Goal: Navigation & Orientation: Find specific page/section

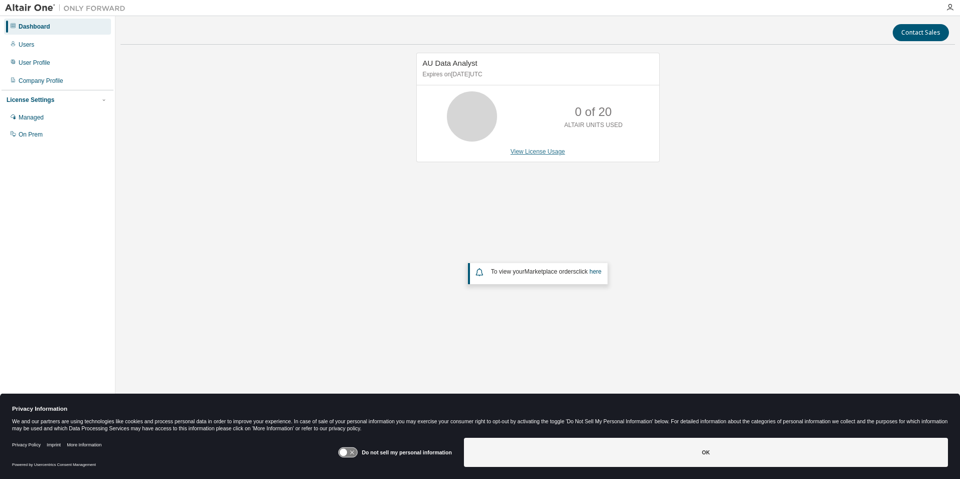
click at [536, 150] on link "View License Usage" at bounding box center [538, 151] width 55 height 7
click at [548, 277] on div "To view your Marketplace orders click here" at bounding box center [539, 272] width 129 height 12
click at [548, 273] on em "Marketplace orders" at bounding box center [551, 271] width 52 height 7
click at [503, 270] on span "To view your Marketplace orders click here" at bounding box center [546, 271] width 111 height 7
click at [497, 272] on span "To view your Marketplace orders click here" at bounding box center [546, 271] width 111 height 7
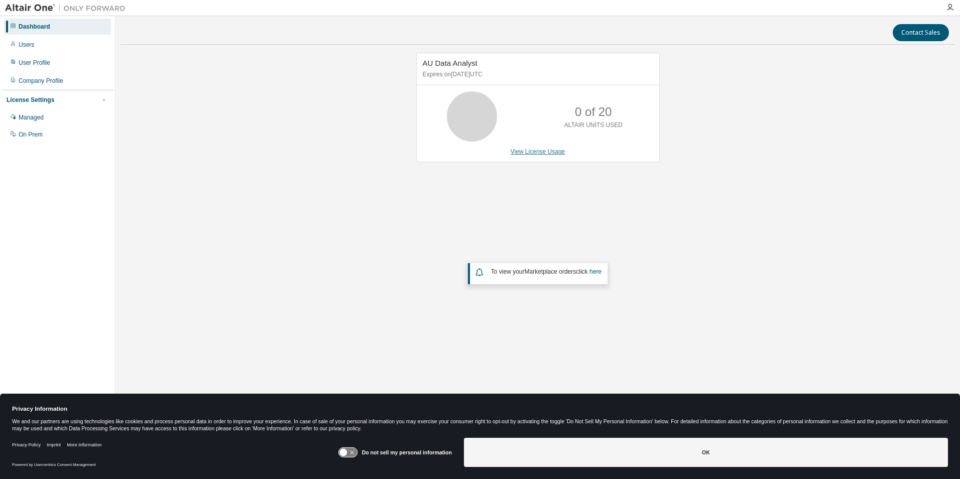
click at [529, 151] on link "View License Usage" at bounding box center [538, 151] width 55 height 7
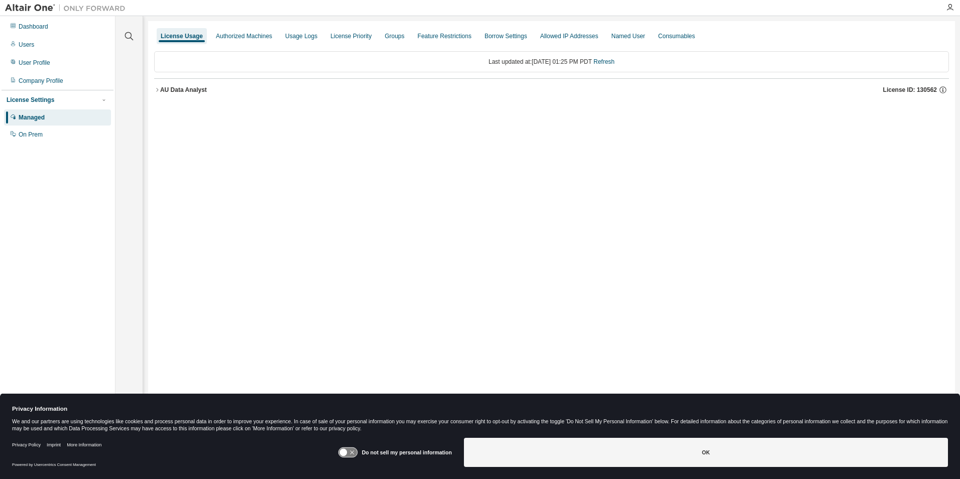
click at [157, 89] on icon "button" at bounding box center [157, 90] width 6 height 6
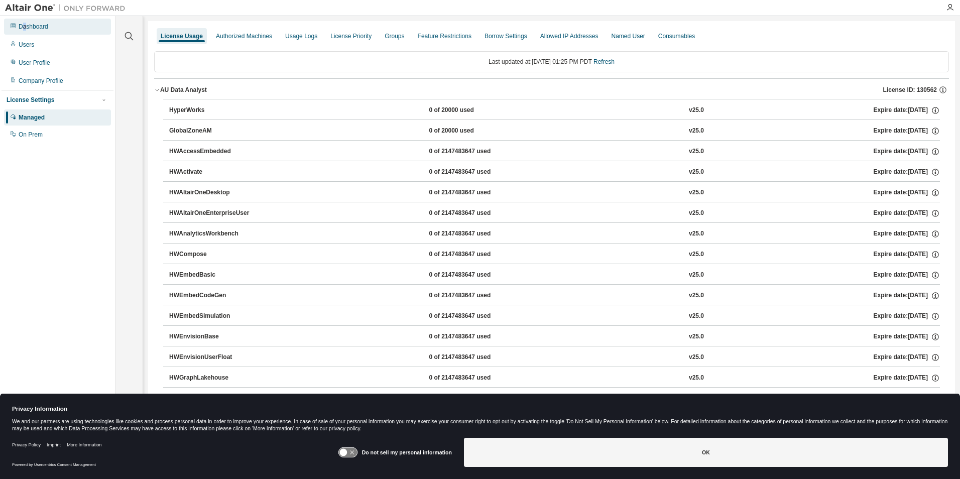
click at [25, 23] on div "Dashboard" at bounding box center [34, 27] width 30 height 8
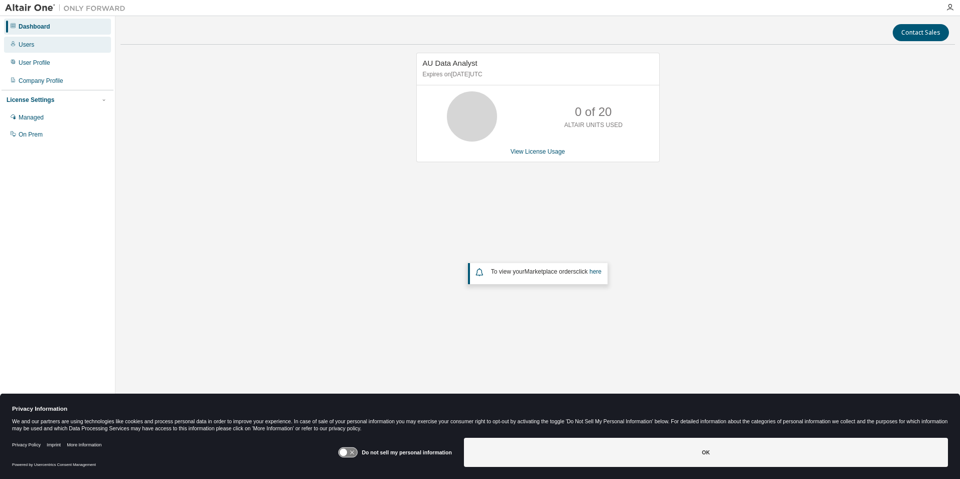
drag, startPoint x: 25, startPoint y: 23, endPoint x: 26, endPoint y: 44, distance: 20.6
click at [26, 44] on div "Users" at bounding box center [27, 45] width 16 height 8
click at [527, 152] on link "View License Usage" at bounding box center [538, 151] width 55 height 7
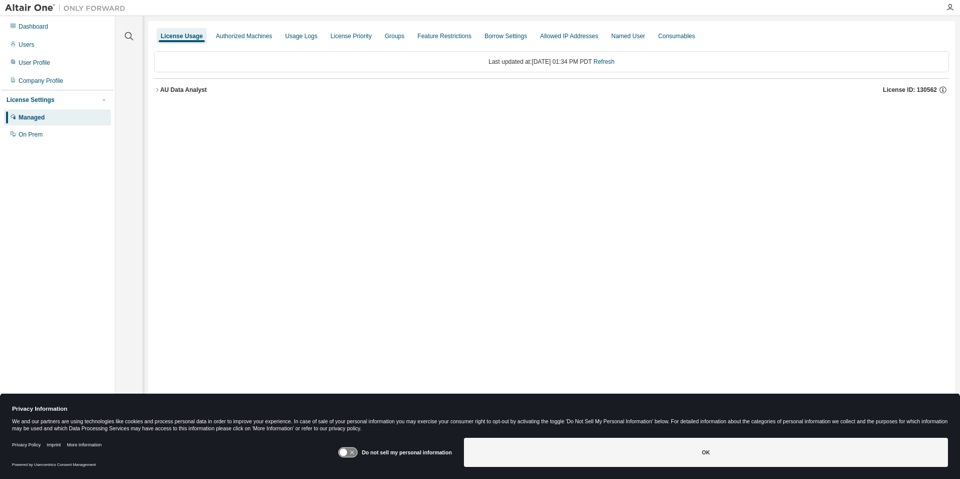
click at [158, 93] on button "AU Data Analyst License ID: 130562" at bounding box center [551, 90] width 795 height 22
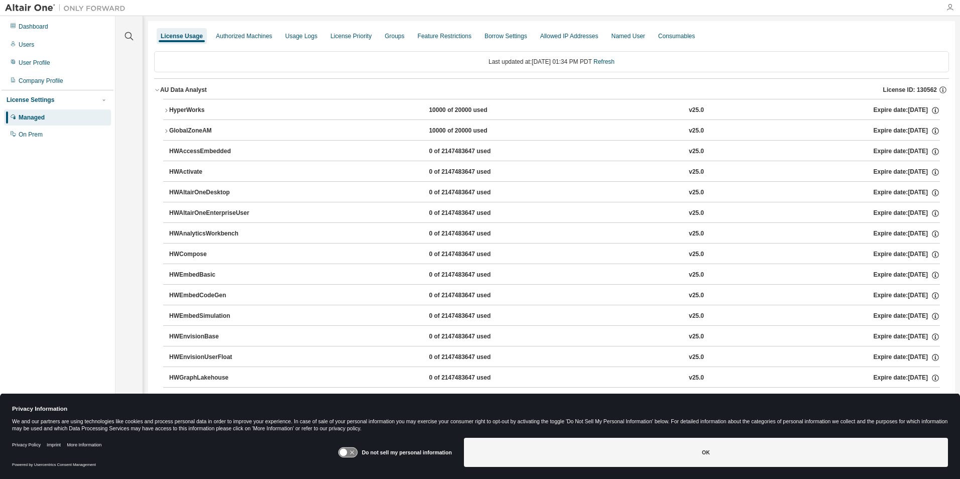
click at [950, 10] on icon "button" at bounding box center [950, 8] width 8 height 8
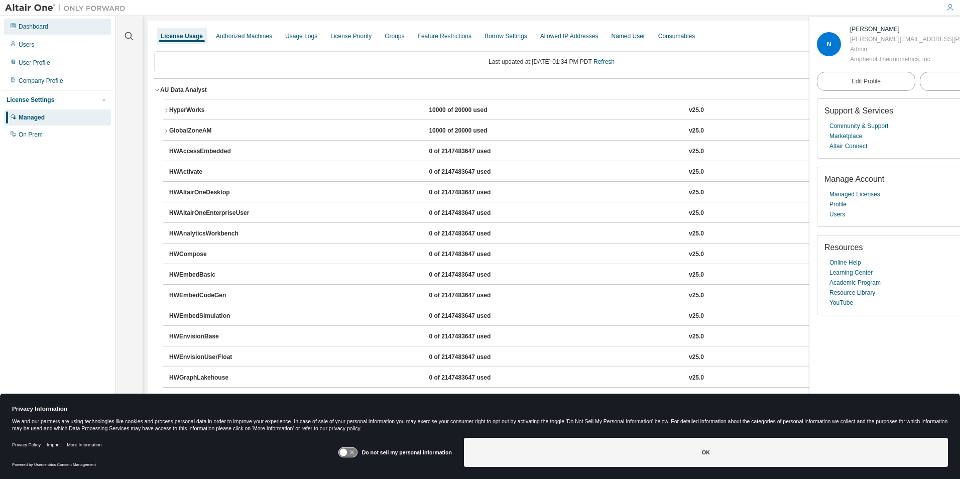
click at [45, 29] on div "Dashboard" at bounding box center [34, 27] width 30 height 8
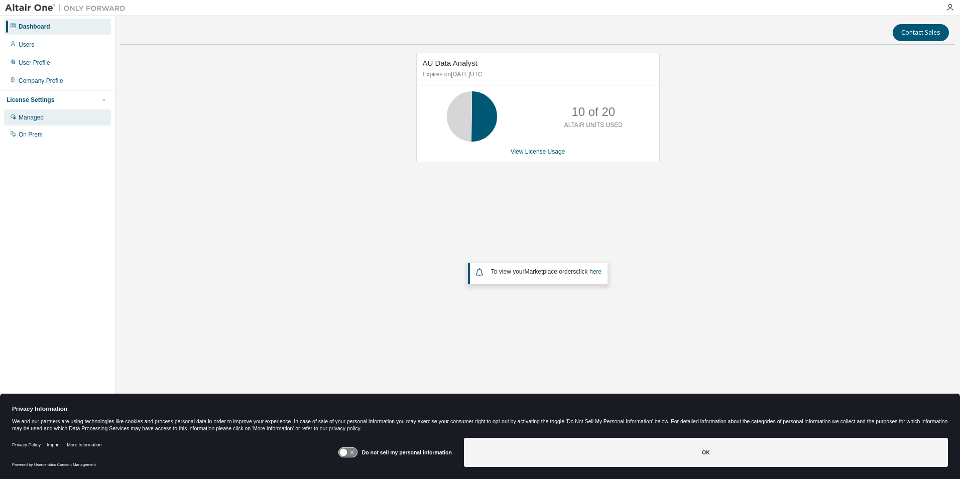
click at [37, 117] on div "Managed" at bounding box center [31, 118] width 25 height 8
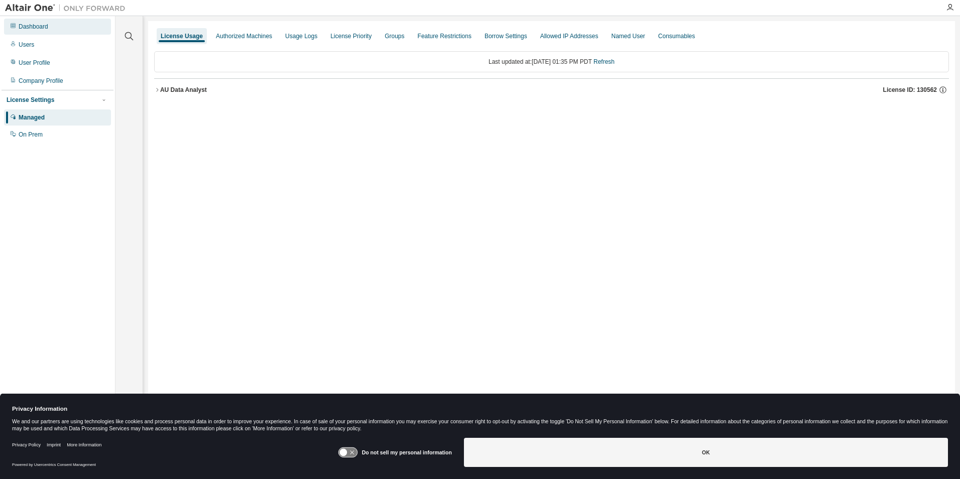
click at [48, 27] on div "Dashboard" at bounding box center [57, 27] width 107 height 16
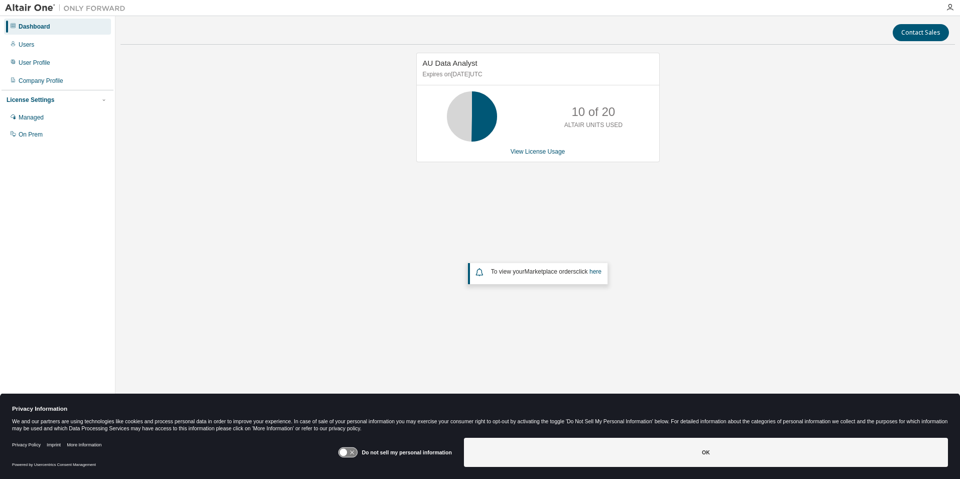
click at [476, 273] on icon at bounding box center [479, 272] width 7 height 7
click at [480, 273] on icon at bounding box center [480, 272] width 11 height 12
click at [30, 47] on div "Users" at bounding box center [27, 45] width 16 height 8
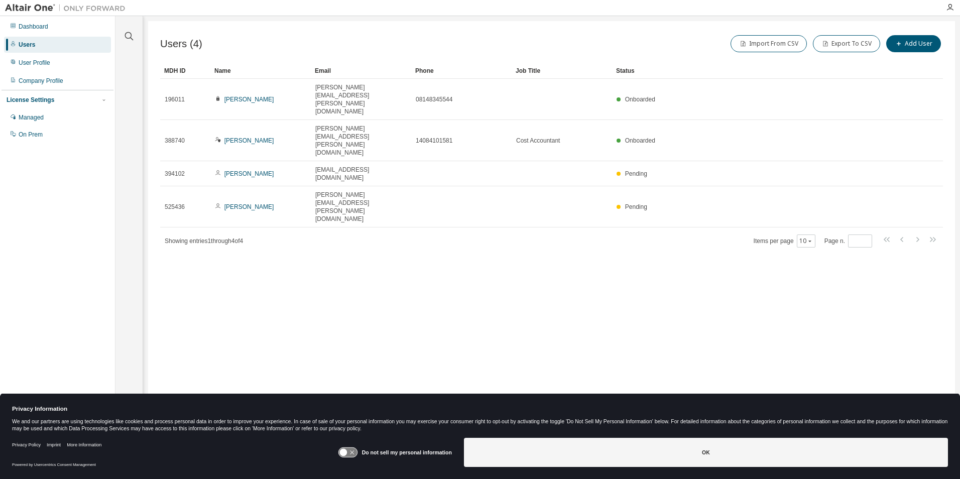
click at [97, 10] on img at bounding box center [68, 8] width 126 height 10
click at [33, 7] on img at bounding box center [68, 8] width 126 height 10
click at [101, 100] on icon "button" at bounding box center [104, 100] width 6 height 6
click at [15, 24] on icon at bounding box center [13, 25] width 5 height 5
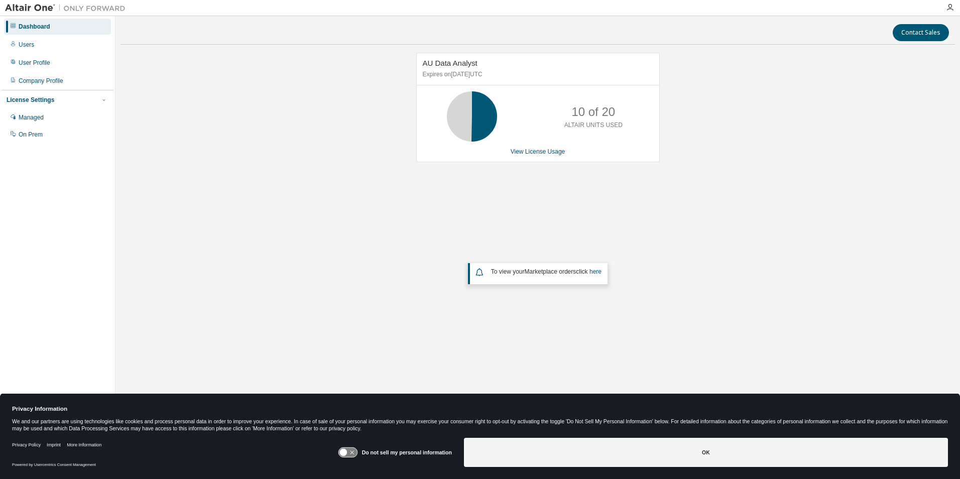
click at [30, 7] on img at bounding box center [68, 8] width 126 height 10
